Goal: Task Accomplishment & Management: Complete application form

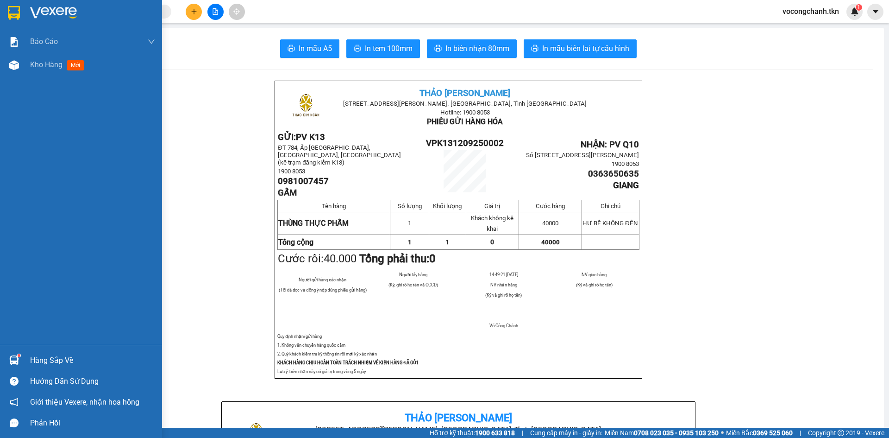
click at [25, 357] on div "Hàng sắp về" at bounding box center [81, 360] width 162 height 21
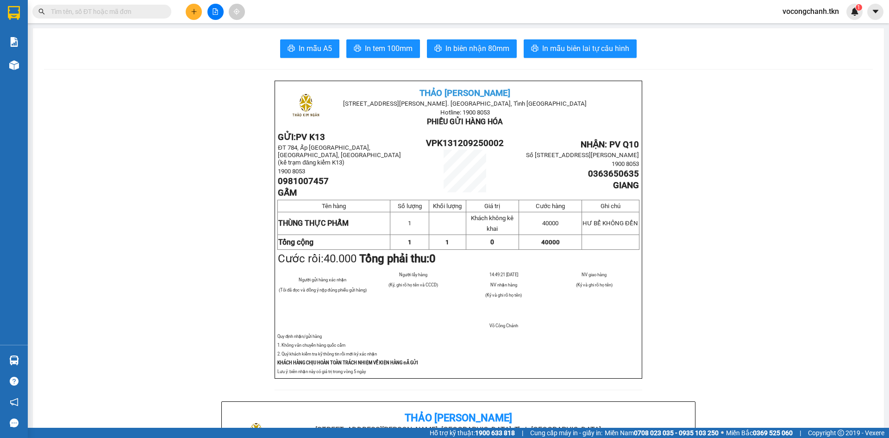
click at [167, 236] on section "Kết quả tìm kiếm ( 0 ) Bộ lọc No Data vocongchanh.tkn 1 Báo cáo Mẫu 1: Báo cáo …" at bounding box center [444, 219] width 889 height 438
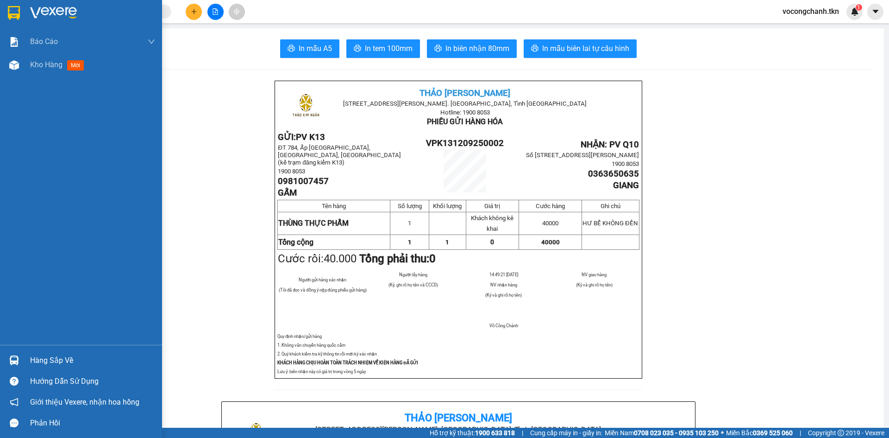
click at [57, 354] on div "Hàng sắp về" at bounding box center [92, 360] width 125 height 14
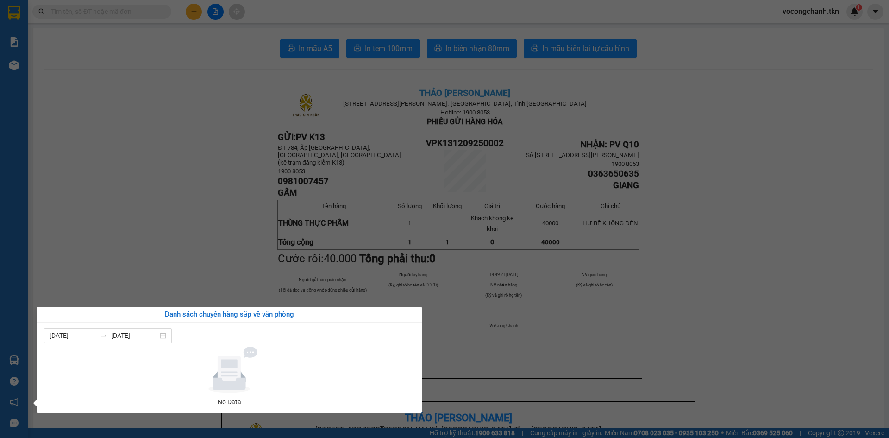
click at [151, 221] on section "Kết quả tìm kiếm ( 0 ) Bộ lọc No Data vocongchanh.tkn 1 Báo cáo Mẫu 1: Báo cáo …" at bounding box center [444, 219] width 889 height 438
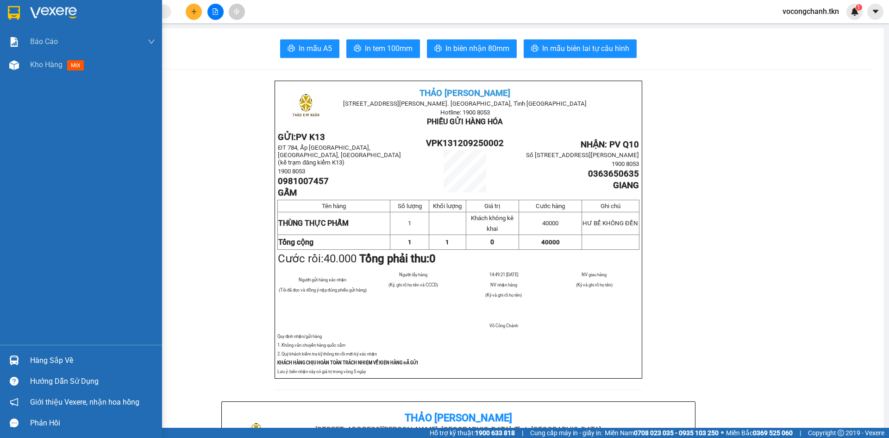
click at [20, 8] on img at bounding box center [14, 13] width 12 height 14
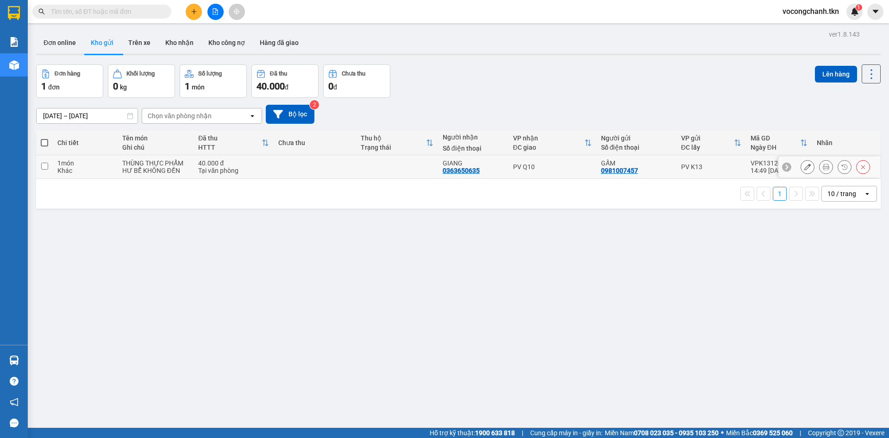
click at [43, 170] on input "checkbox" at bounding box center [44, 166] width 7 height 7
checkbox input "true"
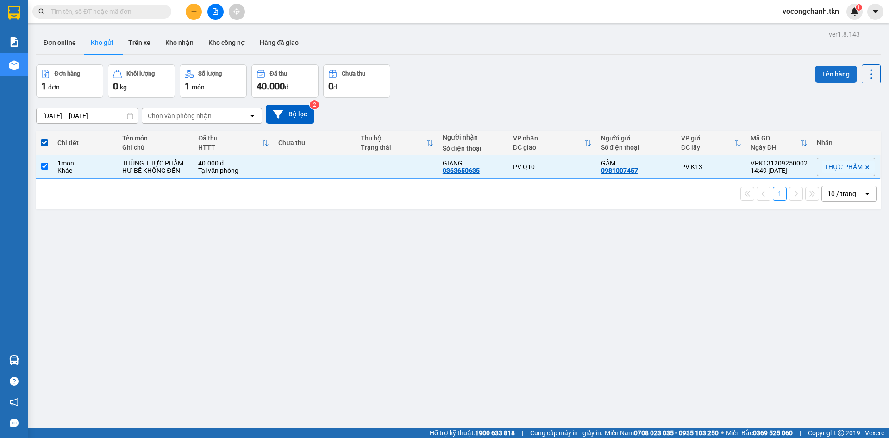
click at [823, 72] on button "Lên hàng" at bounding box center [836, 74] width 42 height 17
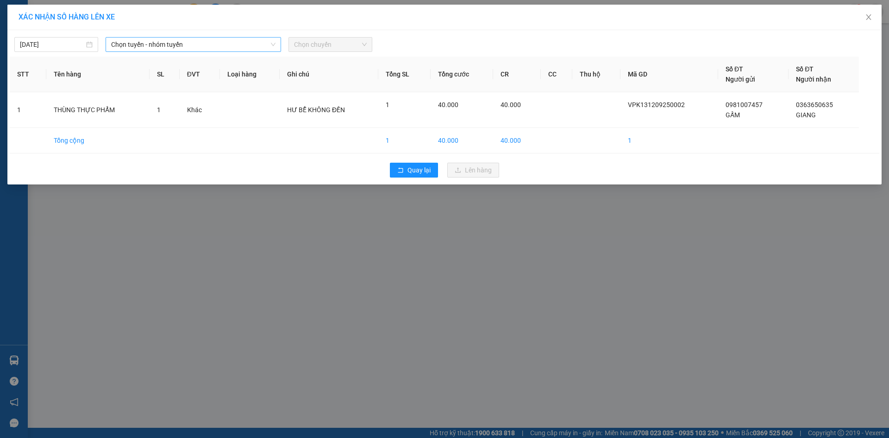
click at [176, 45] on span "Chọn tuyến - nhóm tuyến" at bounding box center [193, 45] width 164 height 14
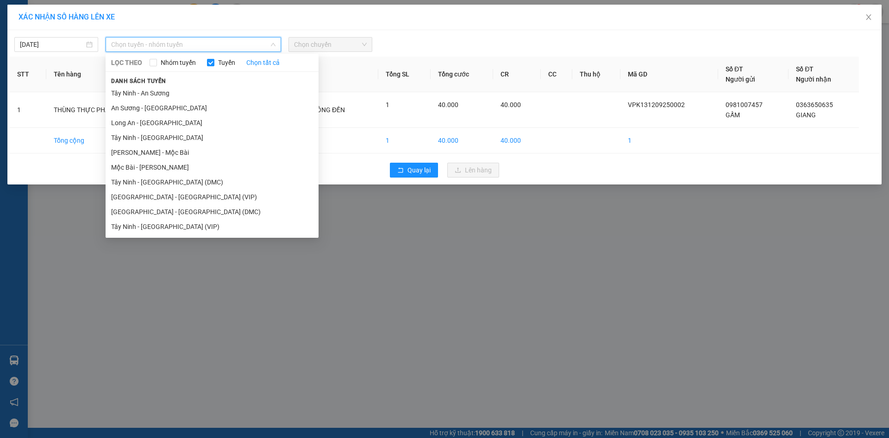
click at [184, 187] on li "Tây Ninh - [GEOGRAPHIC_DATA] (DMC)" at bounding box center [212, 182] width 213 height 15
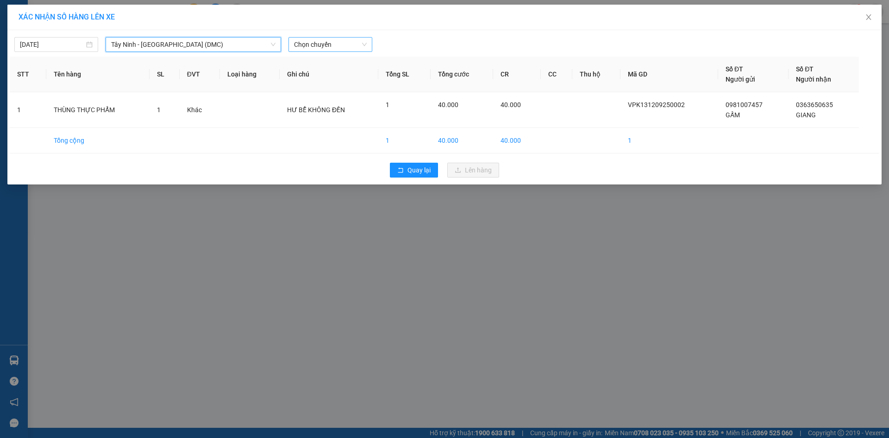
click at [322, 40] on span "Chọn chuyến" at bounding box center [330, 45] width 73 height 14
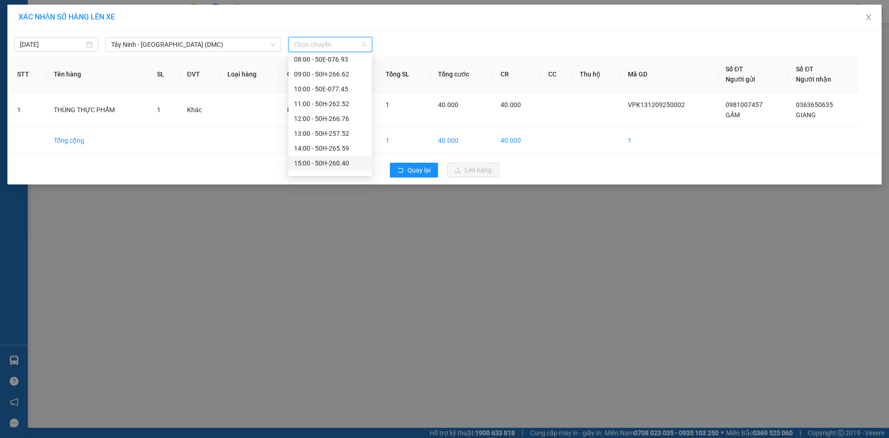
scroll to position [119, 0]
click at [334, 136] on div "15:00 - 50H-260.40" at bounding box center [330, 137] width 72 height 10
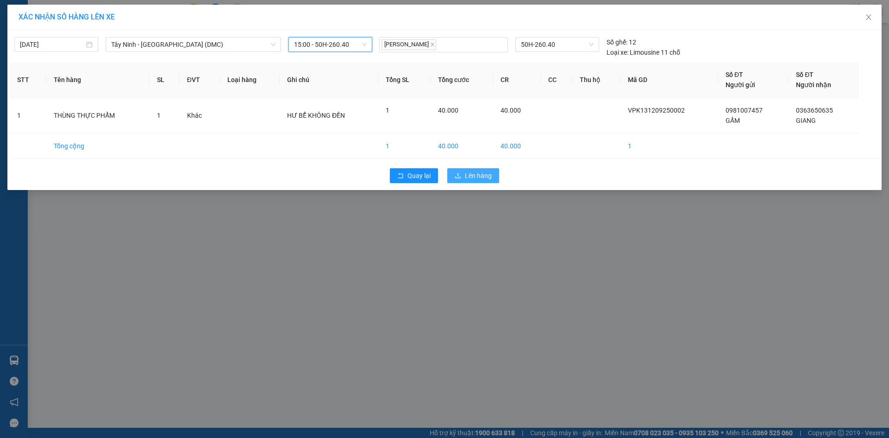
click at [479, 181] on span "Lên hàng" at bounding box center [478, 175] width 27 height 10
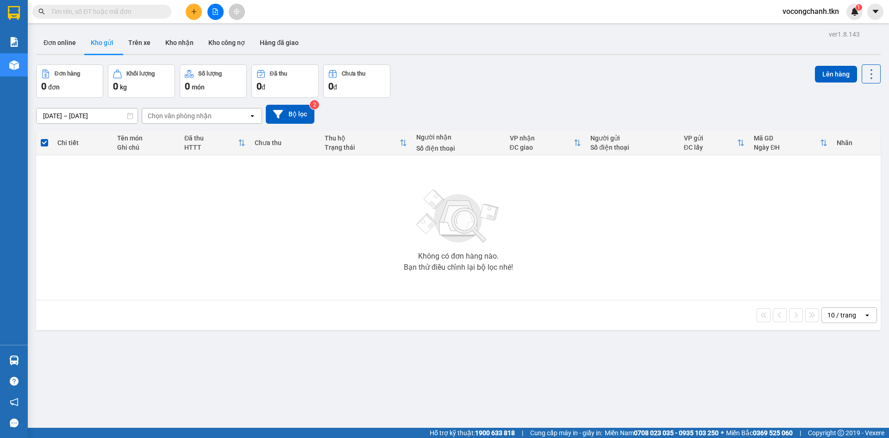
click at [263, 280] on div "Không có đơn hàng nào. Bạn thử điều chỉnh lại bộ lọc nhé!" at bounding box center [459, 227] width 836 height 139
click at [136, 43] on button "Trên xe" at bounding box center [139, 43] width 37 height 22
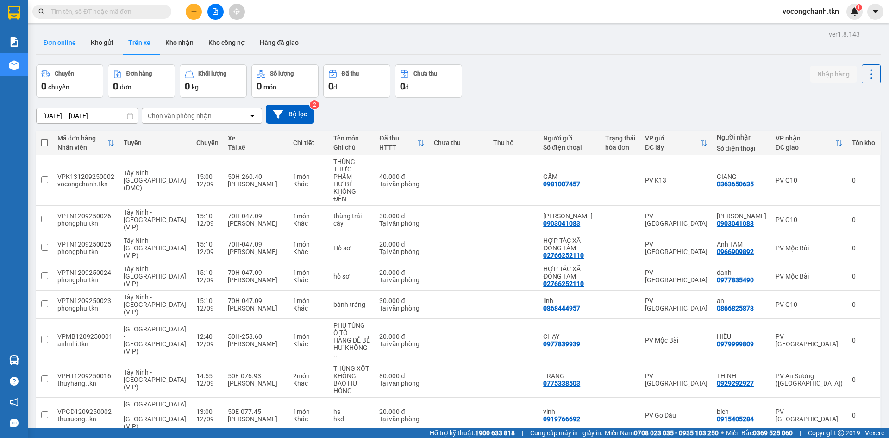
click at [77, 42] on button "Đơn online" at bounding box center [59, 43] width 47 height 22
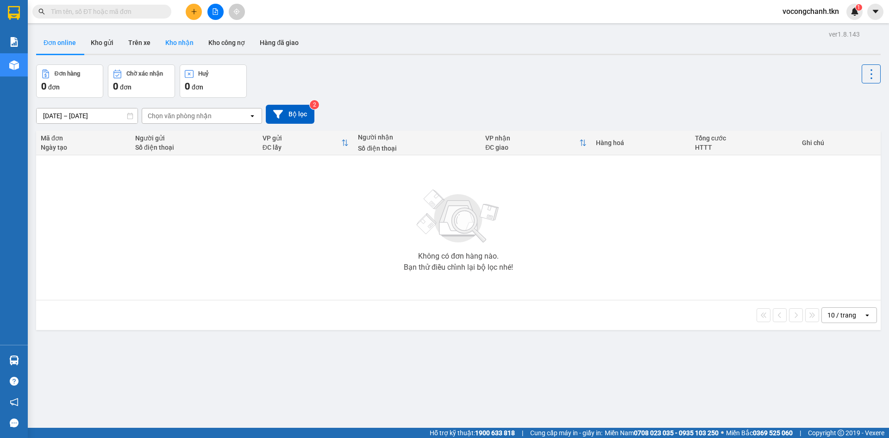
click at [195, 45] on button "Kho nhận" at bounding box center [179, 43] width 43 height 22
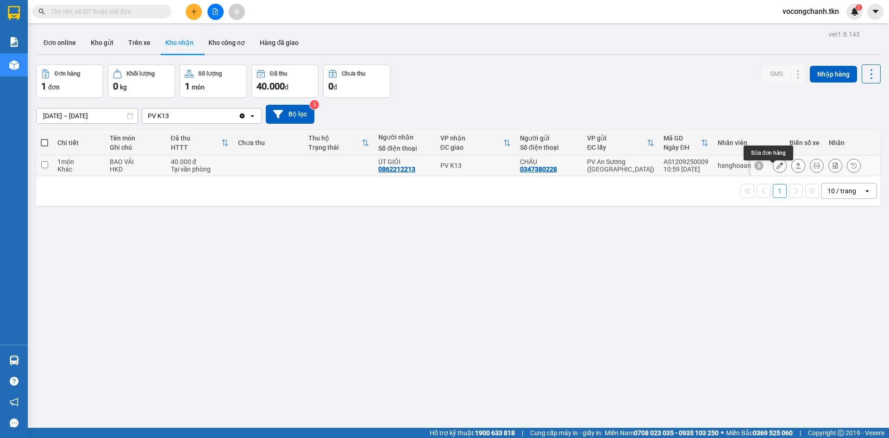
click at [777, 169] on button at bounding box center [780, 166] width 13 height 16
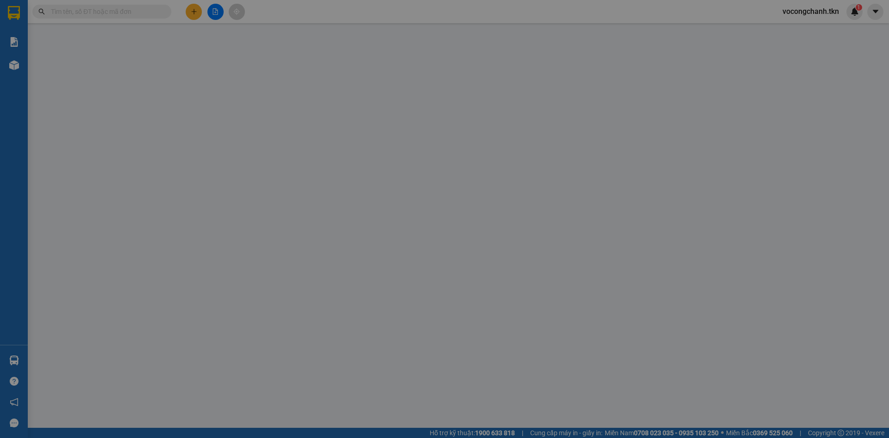
type input "0347380228"
type input "CHÂU"
type input "0862212213"
type input "ÚT GIỎI"
type input "40.000"
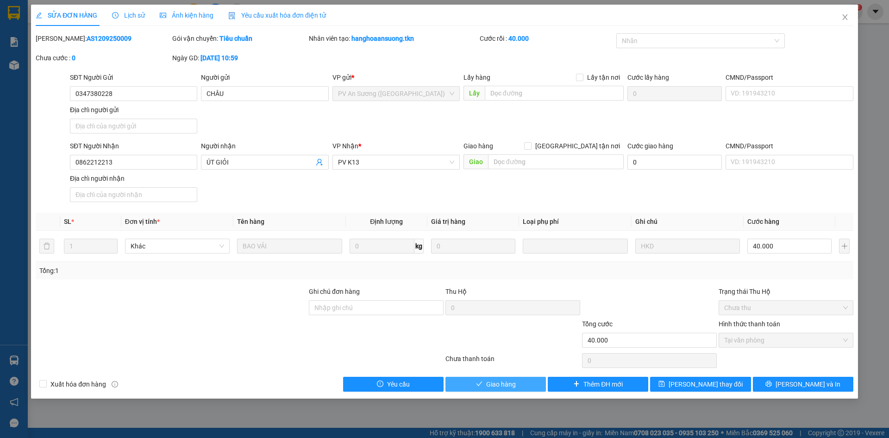
click at [512, 389] on span "Giao hàng" at bounding box center [501, 384] width 30 height 10
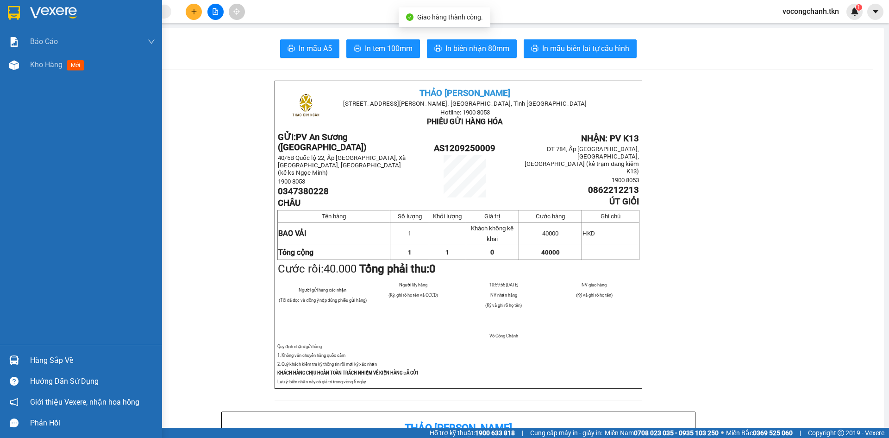
click at [14, 10] on img at bounding box center [14, 13] width 12 height 14
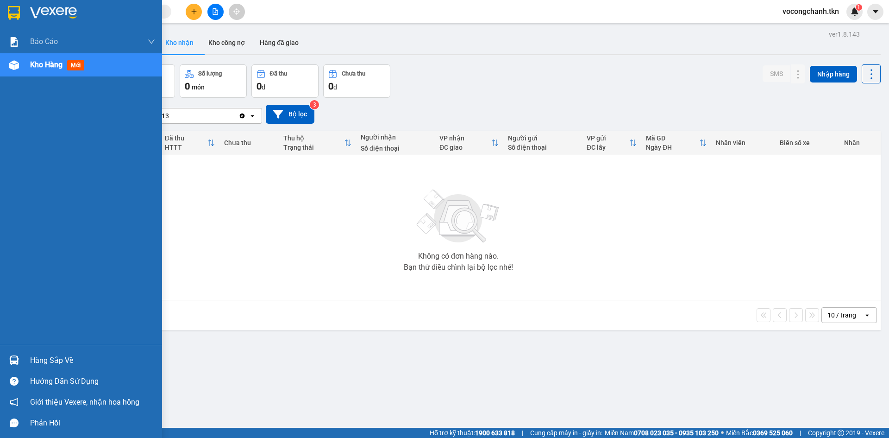
click at [37, 359] on div "Hàng sắp về" at bounding box center [92, 360] width 125 height 14
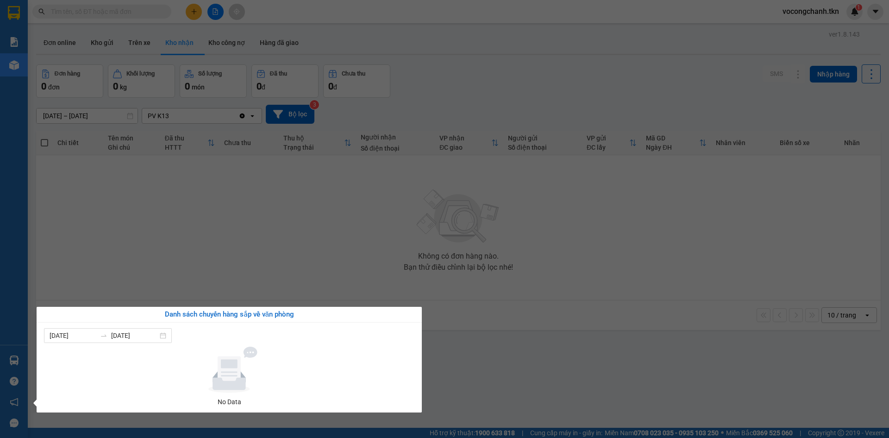
click at [193, 243] on section "Kết quả tìm kiếm ( 0 ) Bộ lọc No Data vocongchanh.tkn 1 Báo cáo Mẫu 1: Báo cáo …" at bounding box center [444, 219] width 889 height 438
